Goal: Task Accomplishment & Management: Manage account settings

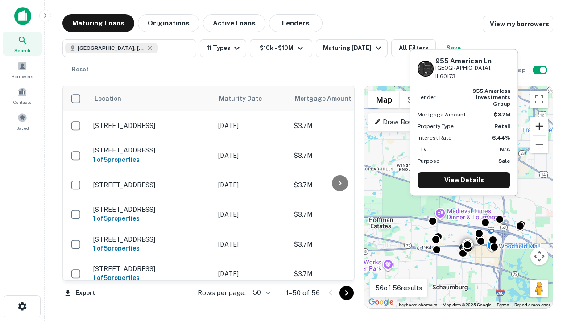
click at [539, 126] on button "Zoom in" at bounding box center [539, 126] width 18 height 18
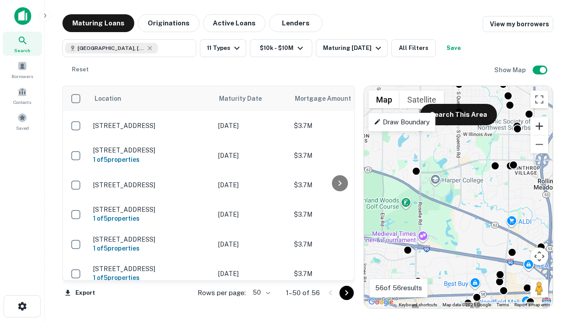
click at [539, 126] on button "Zoom in" at bounding box center [539, 126] width 18 height 18
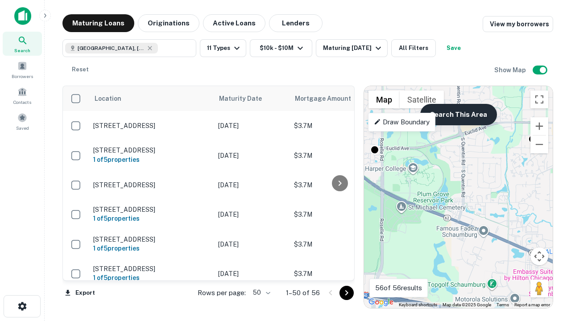
click at [458, 115] on button "Search This Area" at bounding box center [458, 114] width 77 height 21
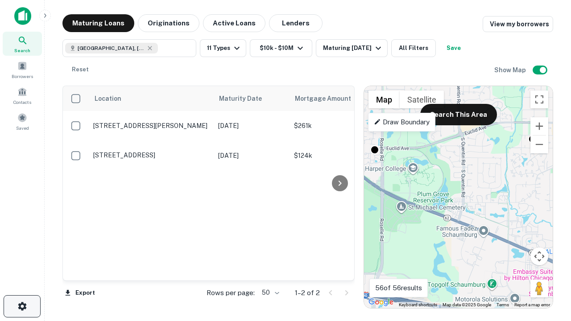
click at [22, 306] on icon "button" at bounding box center [22, 306] width 11 height 11
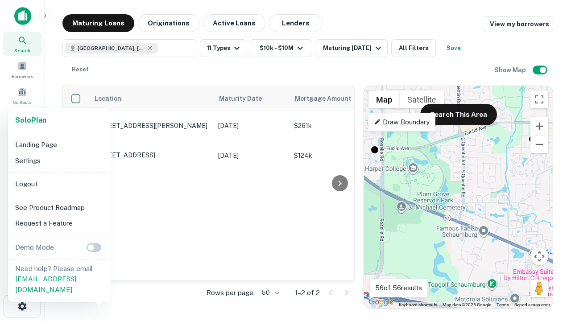
click at [59, 184] on li "Logout" at bounding box center [59, 184] width 95 height 16
